Goal: Find specific page/section: Find specific page/section

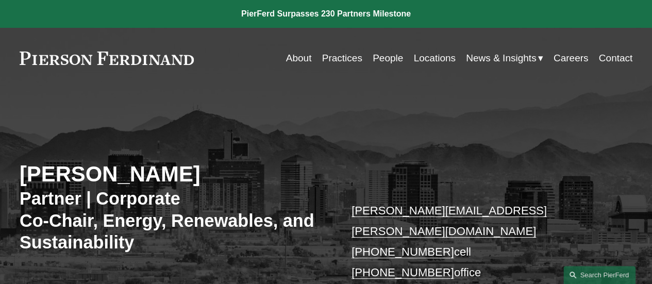
click at [388, 57] on link "People" at bounding box center [387, 58] width 30 height 20
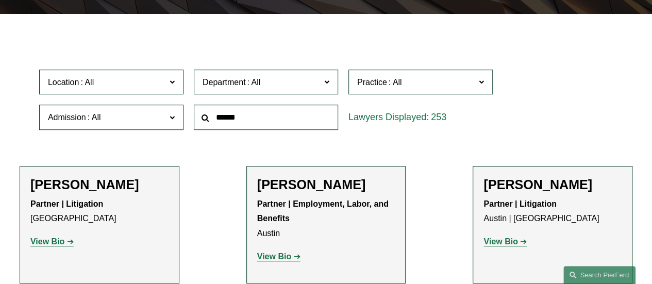
scroll to position [267, 0]
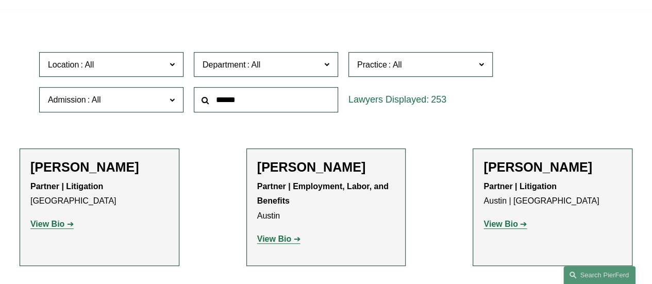
click at [541, 93] on div "Location All Atlanta Austin Boston Charlotte Chicago Cincinnati Cleveland Colum…" at bounding box center [326, 82] width 584 height 71
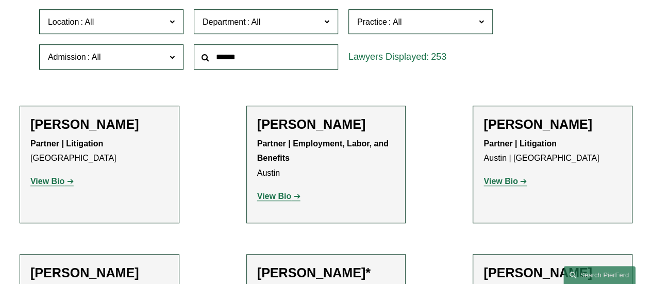
scroll to position [309, 0]
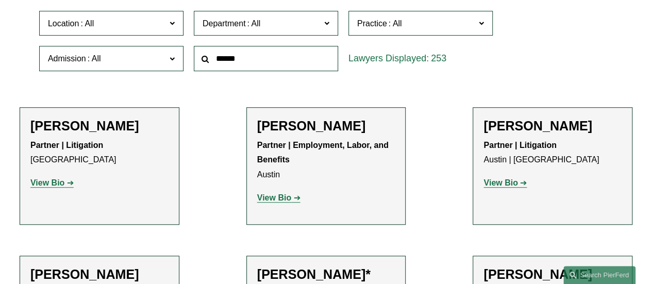
click at [268, 28] on span "Department" at bounding box center [261, 23] width 118 height 14
click at [0, 0] on link "Corporate" at bounding box center [0, 0] width 0 height 0
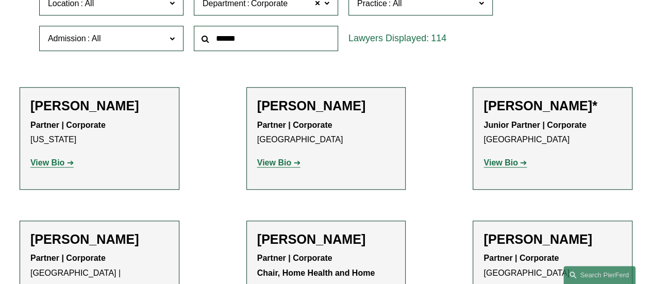
scroll to position [353, 0]
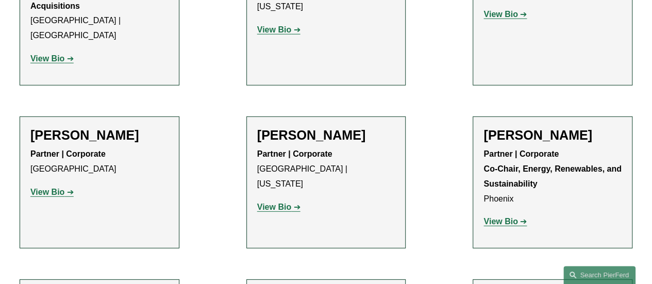
scroll to position [1424, 0]
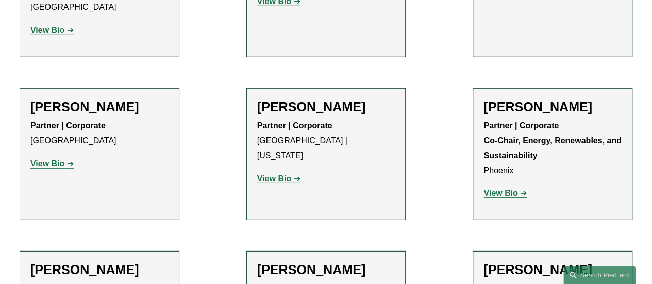
click at [498, 186] on p "View Bio" at bounding box center [552, 193] width 138 height 15
click at [495, 189] on strong "View Bio" at bounding box center [500, 193] width 34 height 9
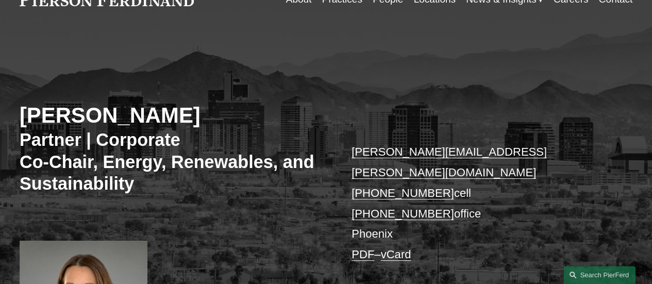
scroll to position [20, 0]
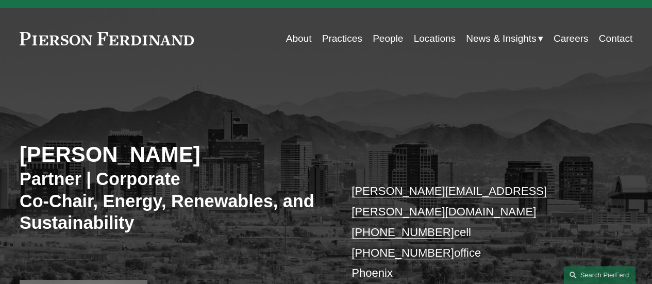
click at [379, 41] on link "People" at bounding box center [387, 39] width 30 height 20
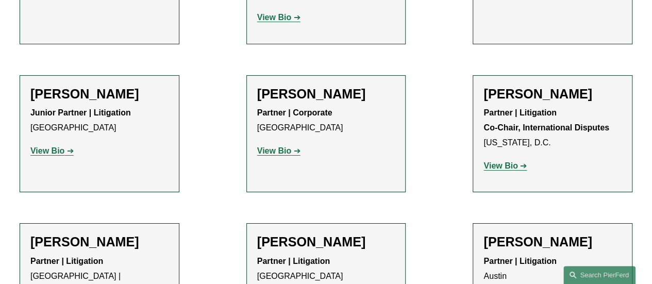
scroll to position [1785, 0]
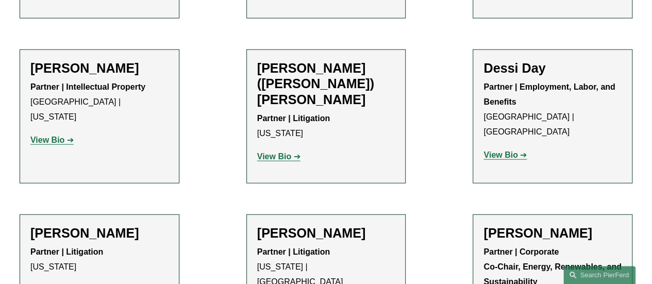
scroll to position [9501, 0]
